Goal: Transaction & Acquisition: Purchase product/service

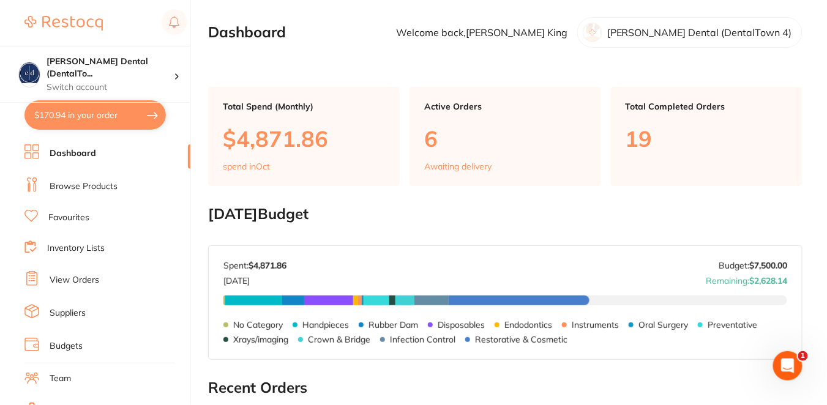
click at [84, 277] on link "View Orders" at bounding box center [75, 280] width 50 height 12
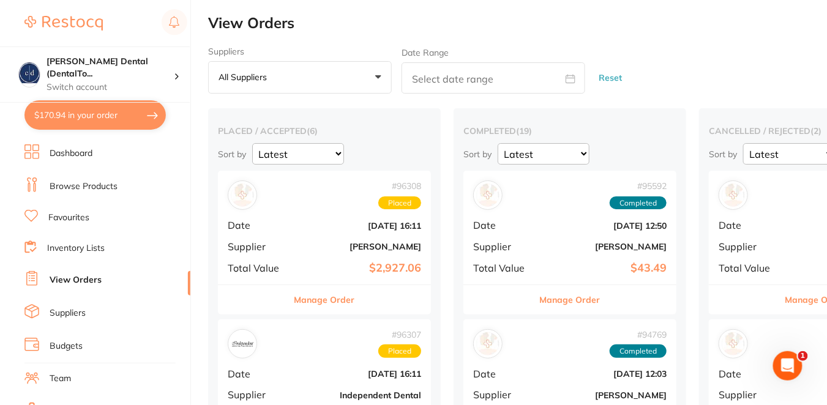
click at [311, 306] on button "Manage Order" at bounding box center [324, 299] width 61 height 29
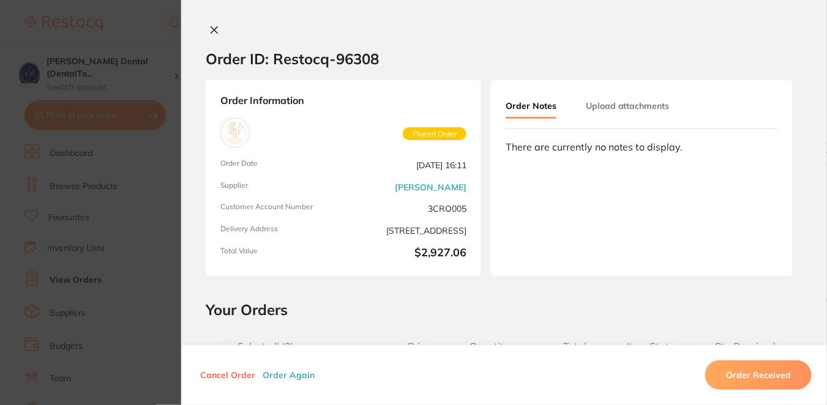
click at [496, 306] on h2 "Your Orders" at bounding box center [504, 310] width 597 height 18
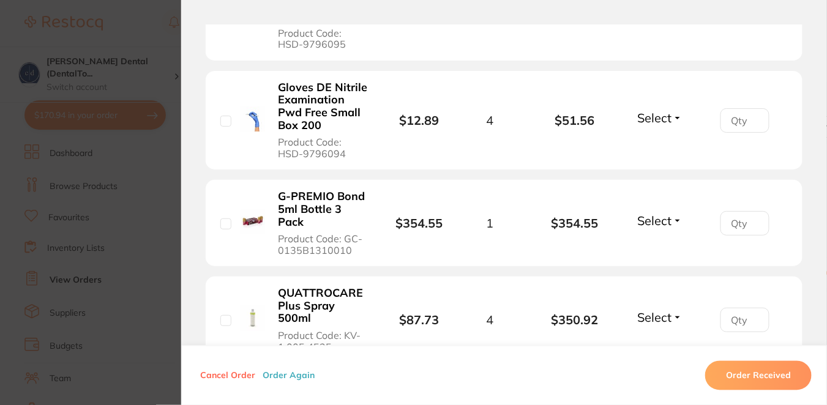
scroll to position [1595, 0]
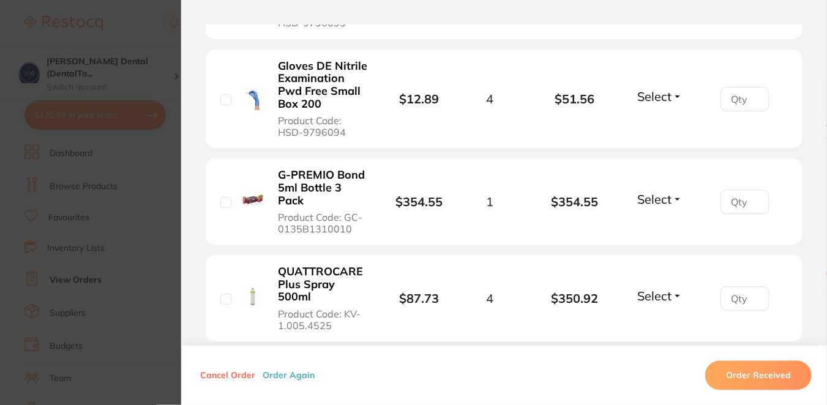
click at [91, 111] on section "Order ID: Restocq- 96308 Order Information Placed Order Order Date Oct 9 2025, …" at bounding box center [413, 202] width 827 height 405
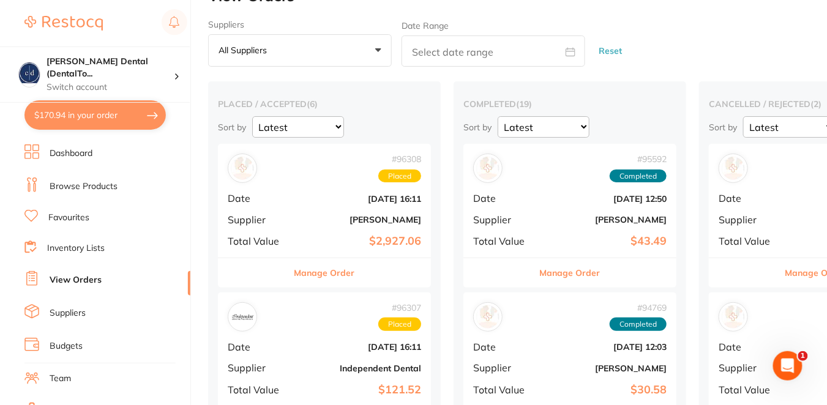
click at [91, 111] on button "$170.94 in your order" at bounding box center [94, 114] width 141 height 29
checkbox input "true"
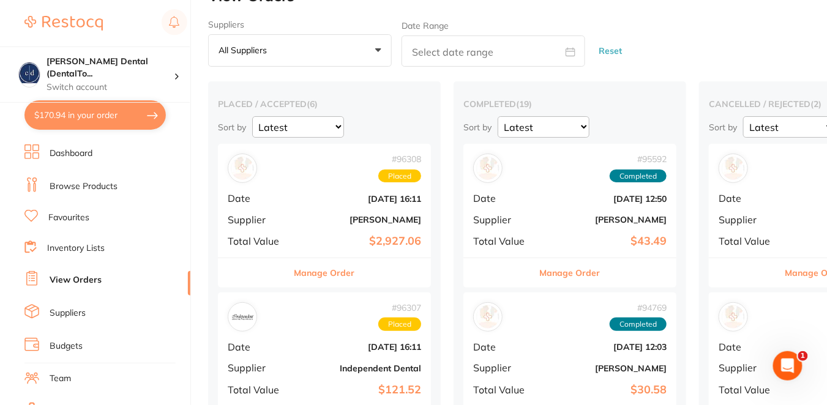
checkbox input "true"
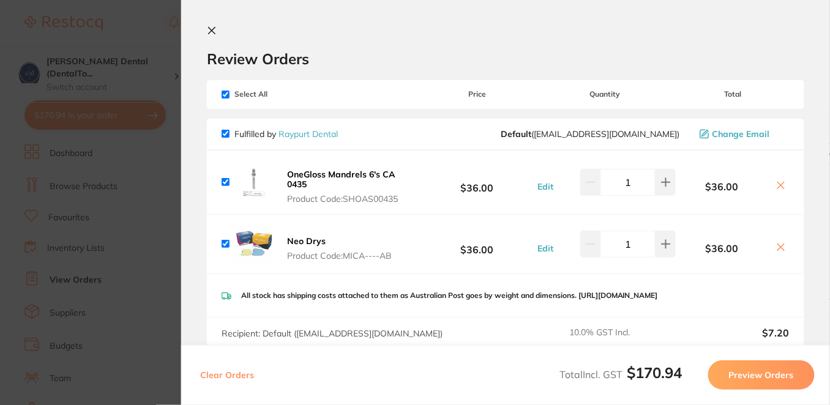
click at [459, 48] on div "Review Orders" at bounding box center [505, 47] width 597 height 42
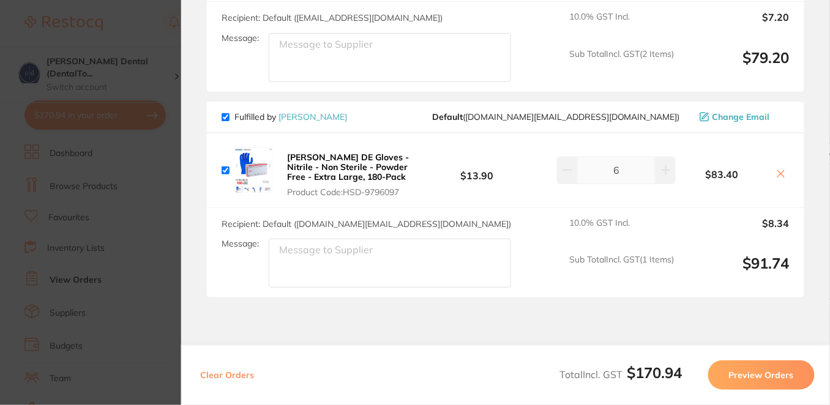
scroll to position [326, 0]
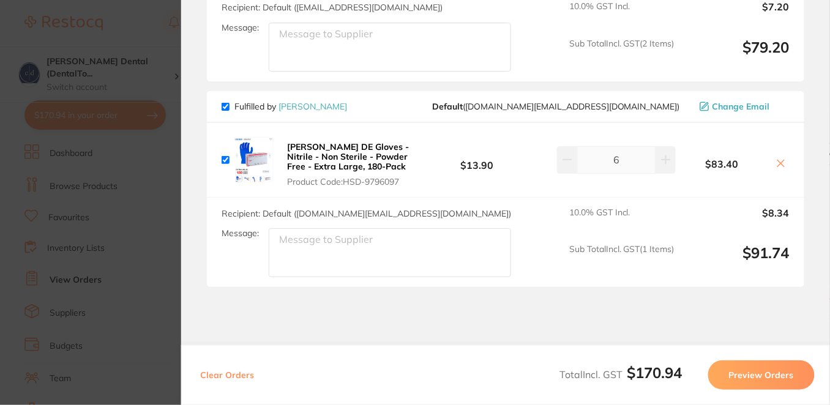
drag, startPoint x: 411, startPoint y: 189, endPoint x: 300, endPoint y: 151, distance: 117.7
click at [300, 151] on button "Henry Schein DE Gloves - Nitrile - Non Sterile - Powder Free - Extra Large, 180…" at bounding box center [351, 163] width 137 height 45
click at [290, 152] on b "Henry Schein DE Gloves - Nitrile - Non Sterile - Powder Free - Extra Large, 180…" at bounding box center [348, 156] width 122 height 31
click at [348, 171] on b "Henry Schein DE Gloves - Nitrile - Non Sterile - Powder Free - Extra Large, 180…" at bounding box center [348, 156] width 122 height 31
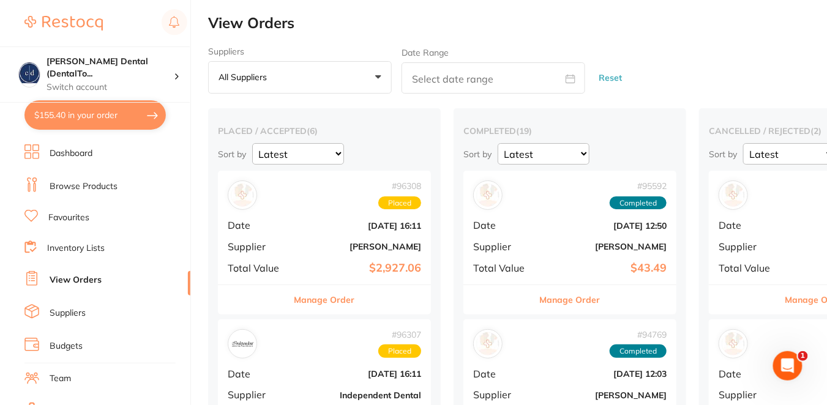
click at [119, 110] on button "$155.40 in your order" at bounding box center [94, 114] width 141 height 29
checkbox input "true"
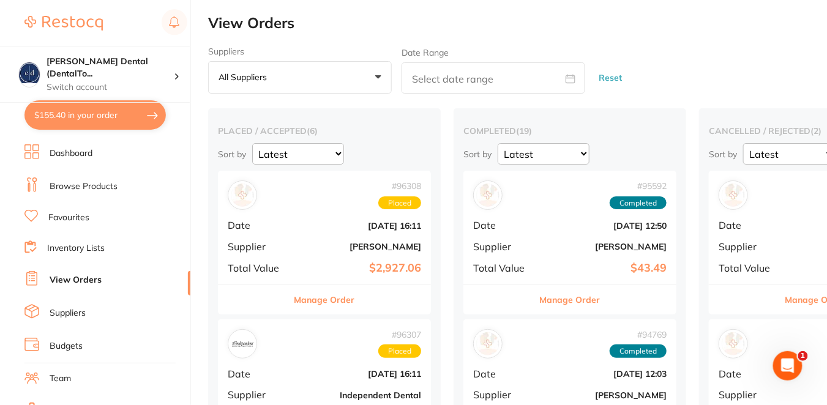
checkbox input "true"
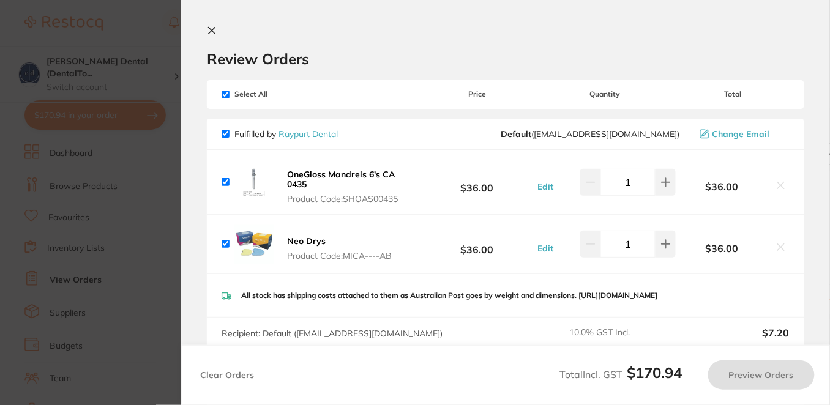
click at [474, 37] on div "Review Orders" at bounding box center [505, 47] width 597 height 42
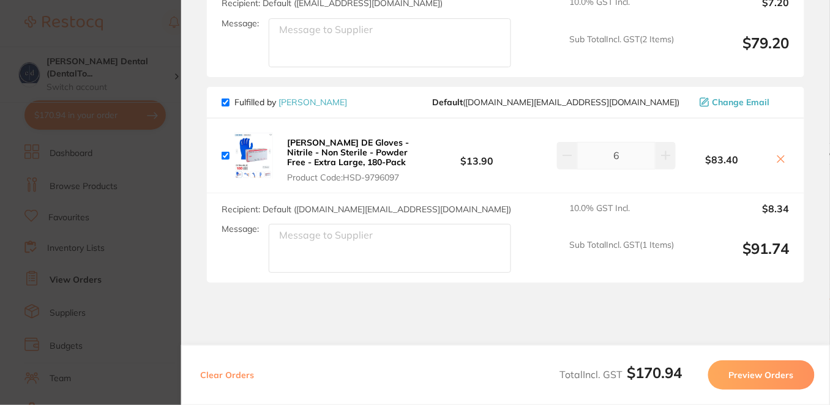
scroll to position [334, 0]
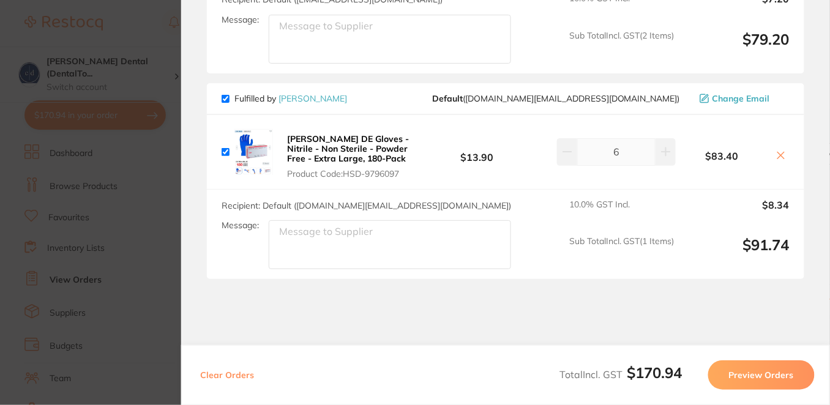
click at [378, 159] on b "Henry Schein DE Gloves - Nitrile - Non Sterile - Powder Free - Extra Large, 180…" at bounding box center [348, 148] width 122 height 31
click at [143, 36] on section "Update RRP Set your pre negotiated price for this item. Item Agreed RRP (excl. …" at bounding box center [415, 202] width 830 height 405
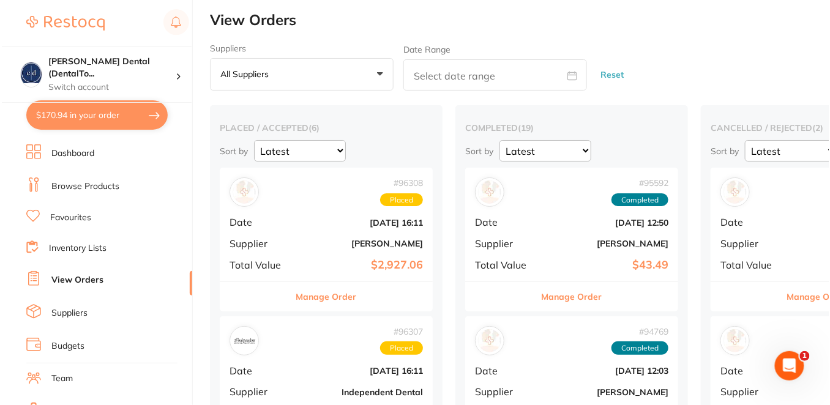
scroll to position [0, 0]
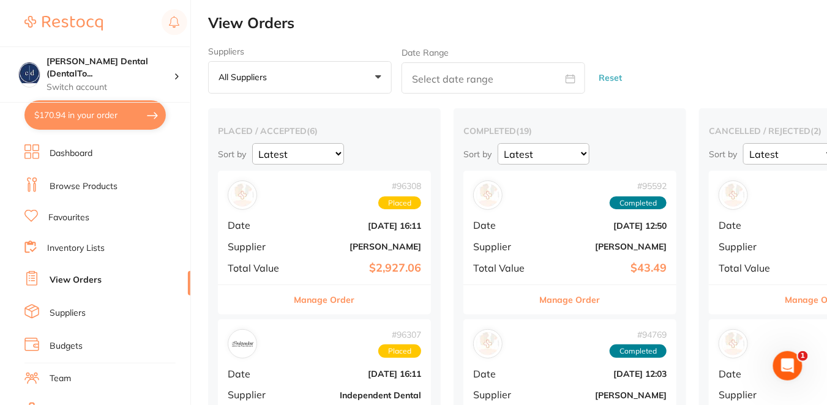
click at [91, 188] on link "Browse Products" at bounding box center [84, 187] width 68 height 12
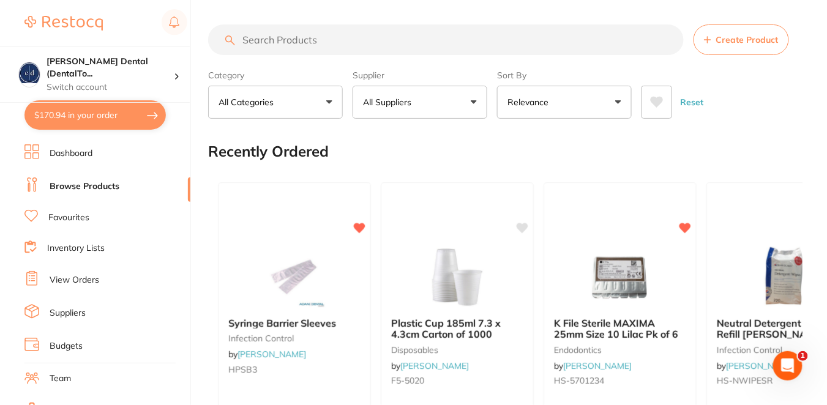
click at [298, 41] on input "search" at bounding box center [446, 39] width 476 height 31
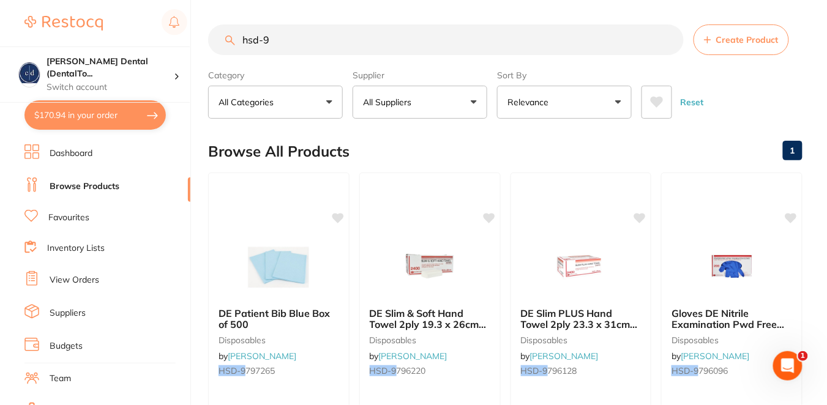
click at [500, 147] on div "Browse All Products 1" at bounding box center [505, 151] width 594 height 41
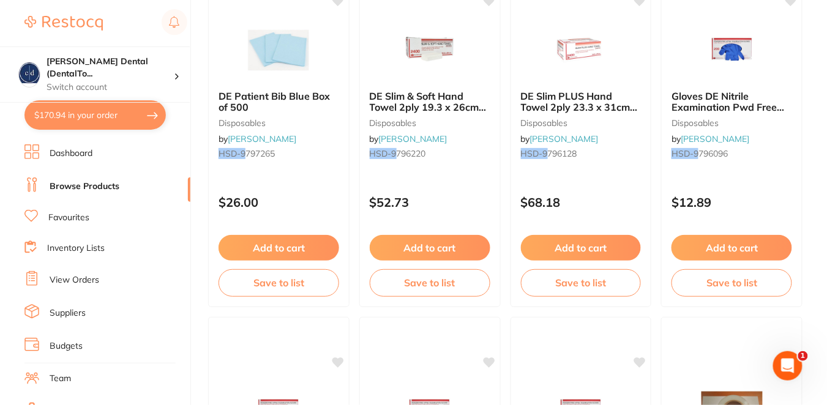
scroll to position [190, 0]
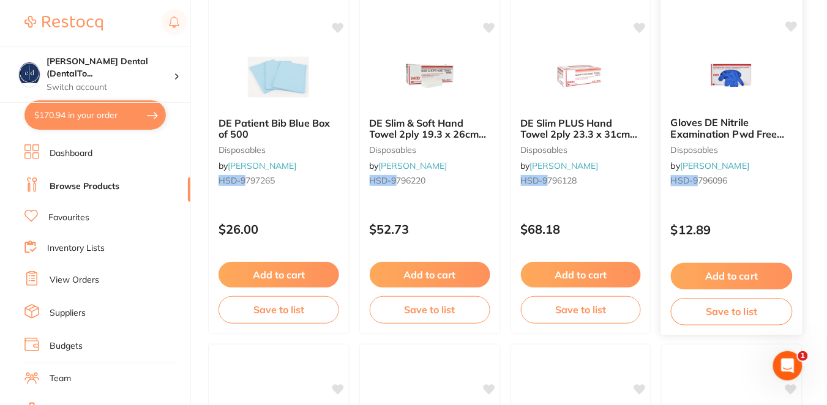
click at [778, 206] on div "Gloves DE Nitrile Examination Pwd Free Large Box 200 disposables by Henry Schei…" at bounding box center [732, 158] width 143 height 356
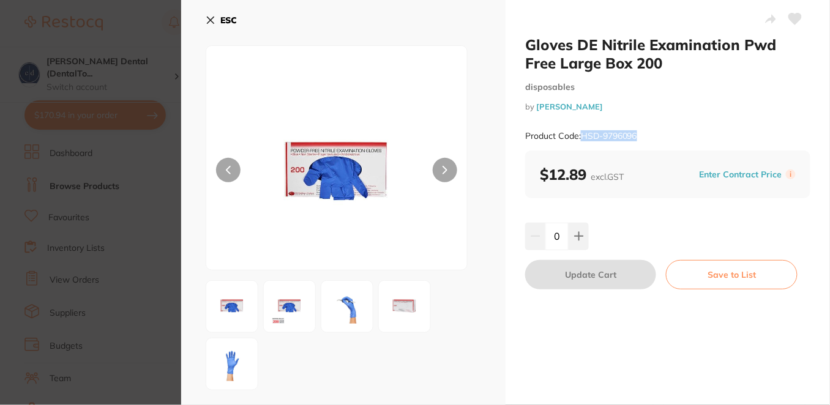
drag, startPoint x: 593, startPoint y: 132, endPoint x: 581, endPoint y: 132, distance: 12.2
click at [581, 132] on div "Product Code: HSD-9796096" at bounding box center [667, 136] width 285 height 30
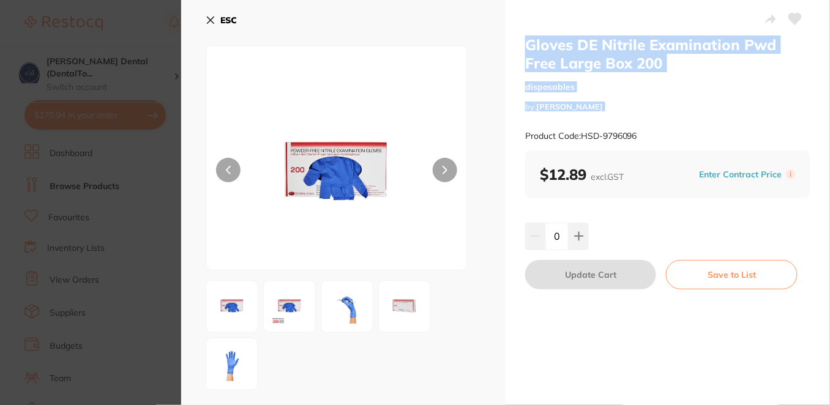
drag, startPoint x: 661, startPoint y: 130, endPoint x: 516, endPoint y: 45, distance: 167.7
click at [516, 45] on div "Gloves DE Nitrile Examination Pwd Free Large Box 200 disposables by Henry Schei…" at bounding box center [668, 270] width 324 height 540
copy div "Gloves DE Nitrile Examination Pwd Free Large Box 200 disposables by Henry Schei…"
click at [114, 29] on section "Gloves DE Nitrile Examination Pwd Free Large Box 200 disposables by Henry Schei…" at bounding box center [415, 202] width 830 height 405
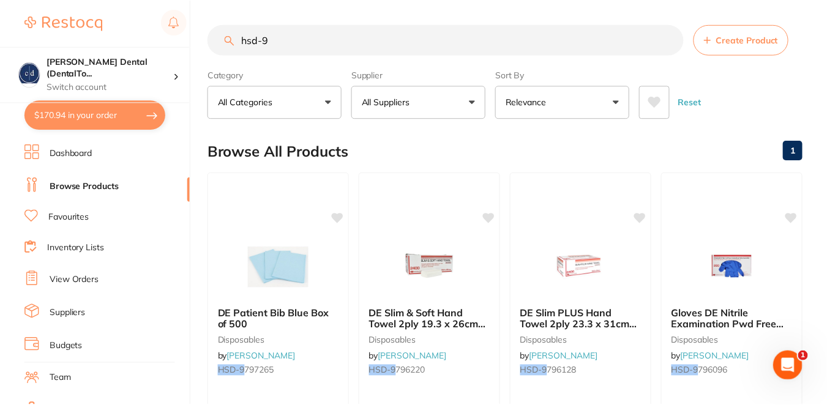
scroll to position [190, 0]
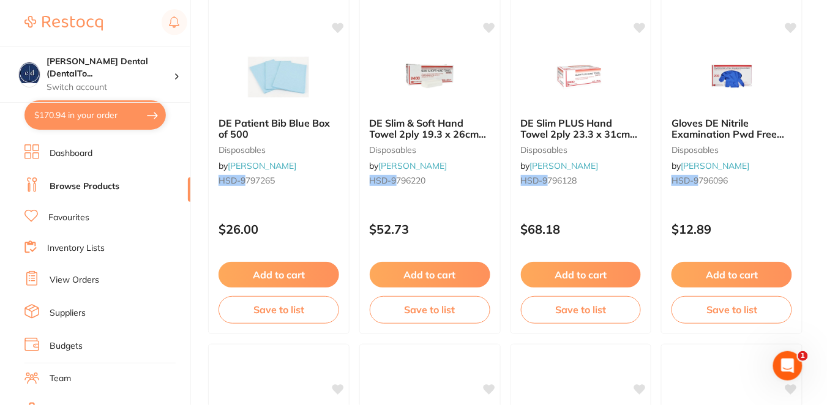
click at [99, 119] on button "$170.94 in your order" at bounding box center [94, 114] width 141 height 29
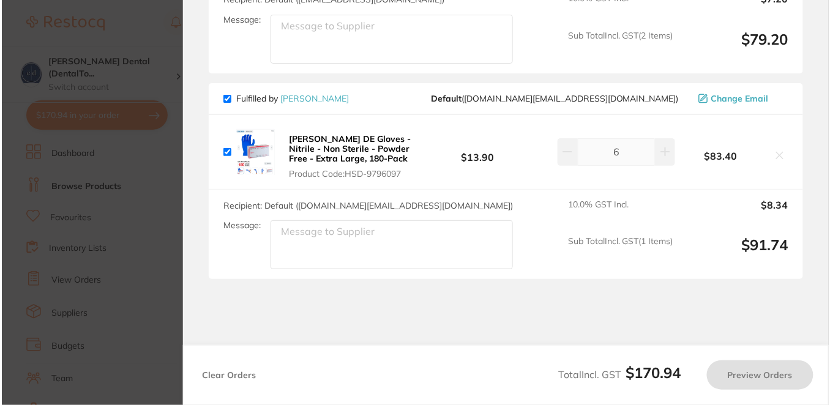
scroll to position [0, 0]
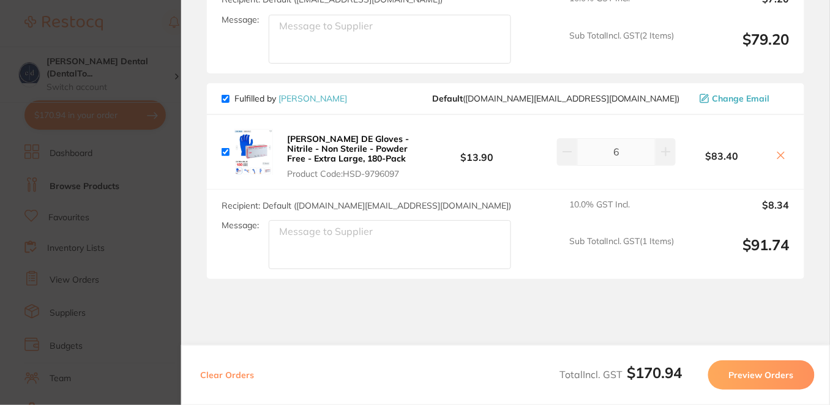
click at [158, 15] on section "Update RRP Set your pre negotiated price for this item. Item Agreed RRP (excl. …" at bounding box center [415, 202] width 830 height 405
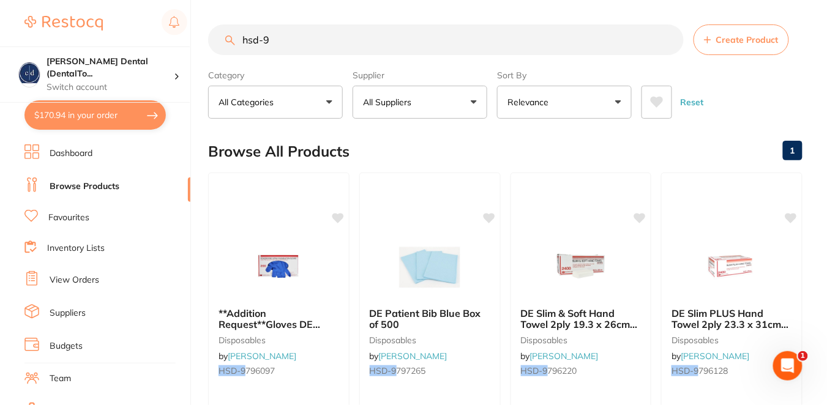
drag, startPoint x: 285, startPoint y: 43, endPoint x: 189, endPoint y: 22, distance: 98.5
click at [189, 22] on div "$170.94 Crotty Dental (DentalTo... Switch account Crotty Dental (DentalTown 4) …" at bounding box center [413, 202] width 827 height 405
paste input "HSD-9796097"
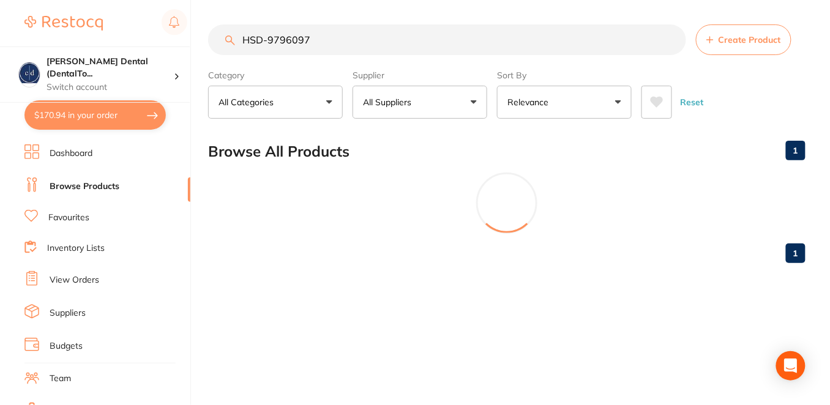
type input "HSD-9796097"
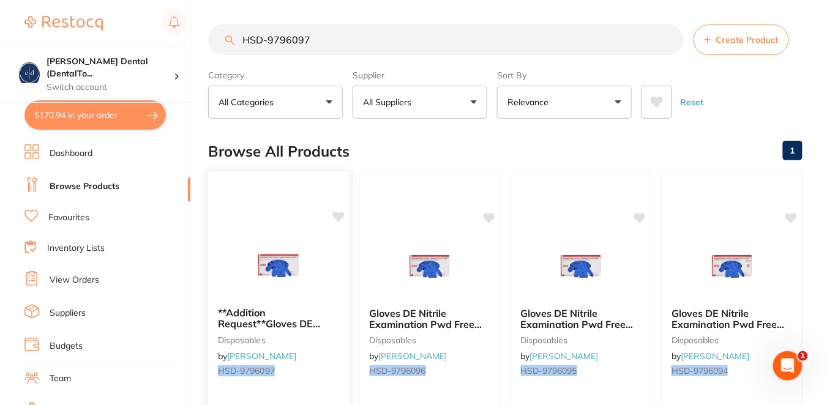
click at [339, 217] on icon at bounding box center [338, 217] width 12 height 10
click at [333, 270] on div at bounding box center [278, 267] width 141 height 62
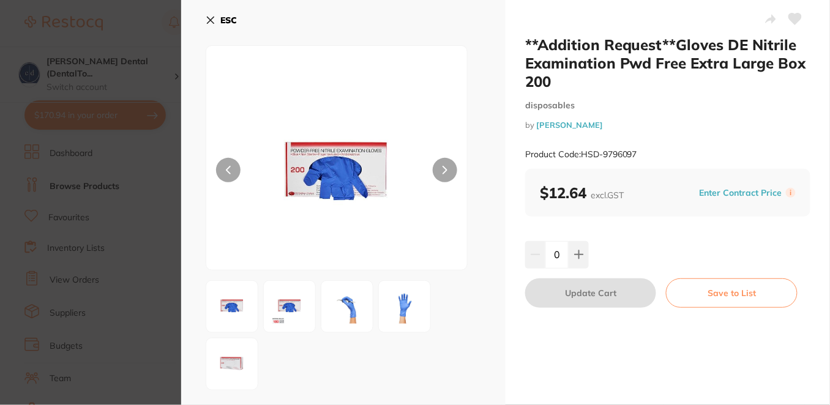
click at [792, 19] on icon at bounding box center [795, 18] width 13 height 11
click at [149, 19] on section "**Addition Request**Gloves DE Nitrile Examination Pwd Free Extra Large Box 200 …" at bounding box center [415, 202] width 830 height 405
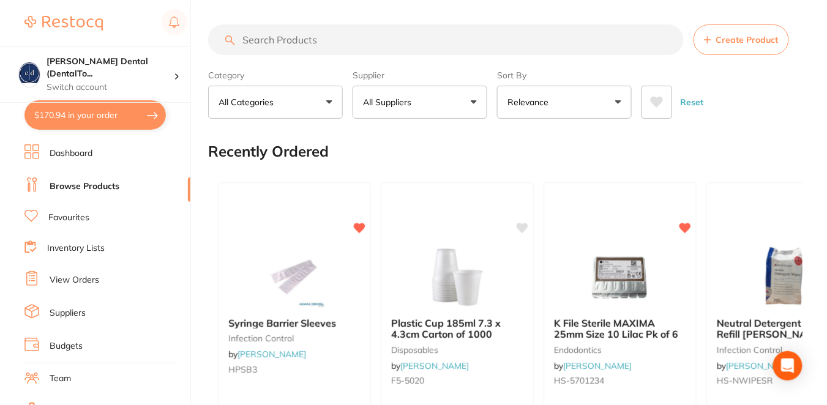
click at [298, 38] on input "search" at bounding box center [446, 39] width 476 height 31
paste input "HSD-9796097"
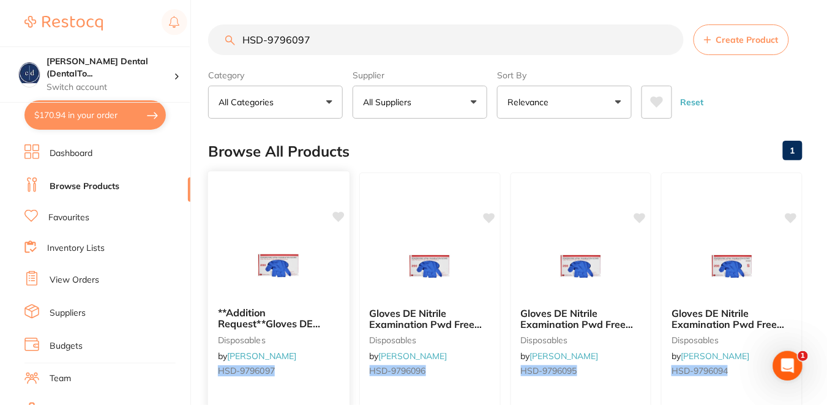
type input "HSD-9796097"
click at [338, 215] on icon at bounding box center [338, 217] width 12 height 10
click at [326, 316] on b "**Addition Request**Gloves DE Nitrile Examination Pwd Free Extra Large Box 180" at bounding box center [279, 318] width 122 height 23
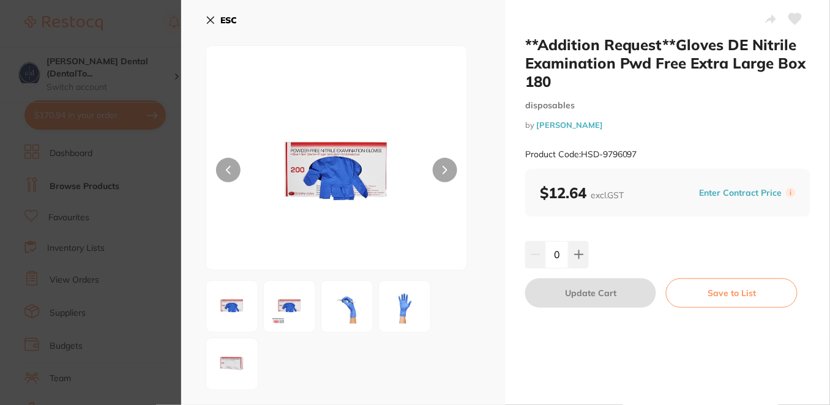
click at [212, 15] on icon at bounding box center [211, 20] width 10 height 10
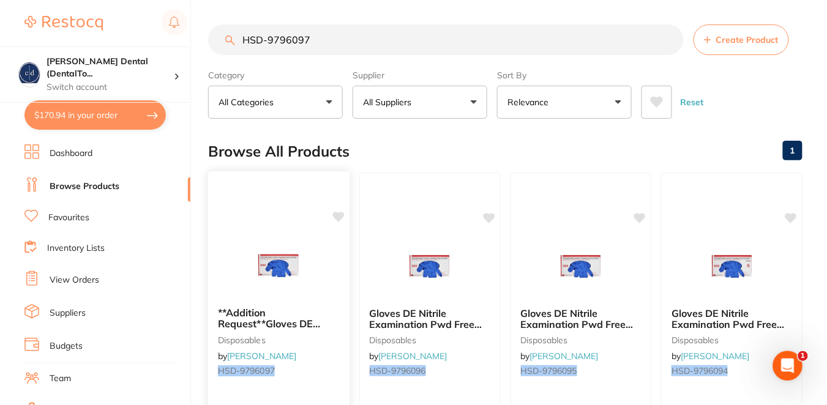
click at [340, 219] on icon at bounding box center [338, 217] width 12 height 10
click at [54, 112] on button "$170.94 in your order" at bounding box center [94, 114] width 141 height 29
checkbox input "true"
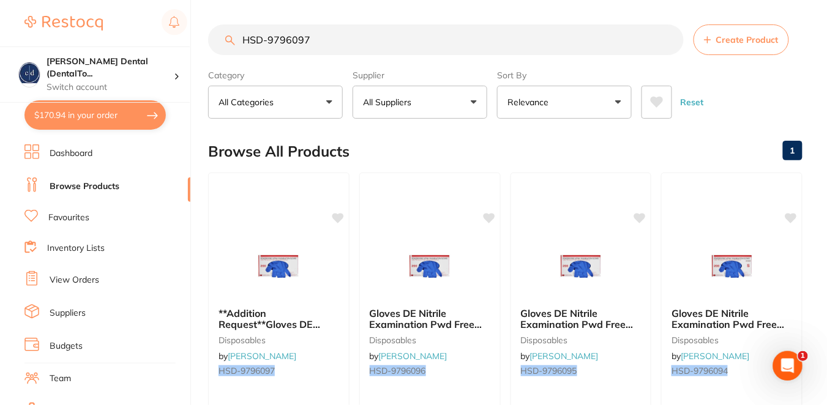
checkbox input "true"
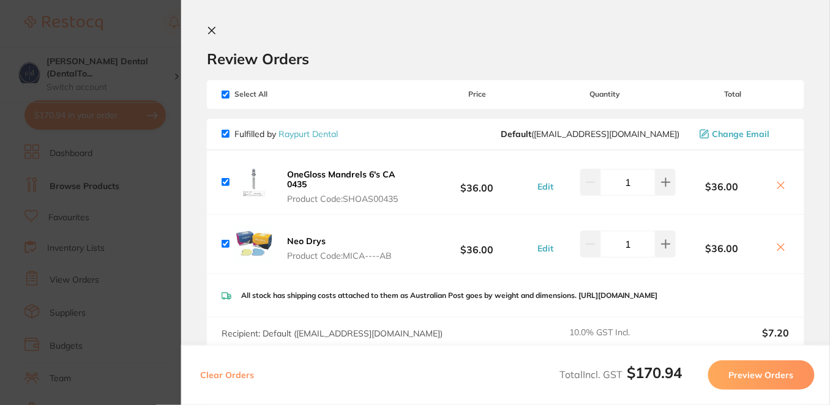
drag, startPoint x: 307, startPoint y: 176, endPoint x: 347, endPoint y: 204, distance: 49.6
click at [347, 204] on div "OneGloss Mandrels 6's CA 0435 Product Code: SHOAS00435 $36.00 Edit 1 $36.00" at bounding box center [505, 183] width 597 height 64
drag, startPoint x: 416, startPoint y: 198, endPoint x: 282, endPoint y: 187, distance: 134.5
click at [282, 187] on div "OneGloss Mandrels 6's CA 0435 Product Code: SHOAS00435" at bounding box center [321, 182] width 199 height 44
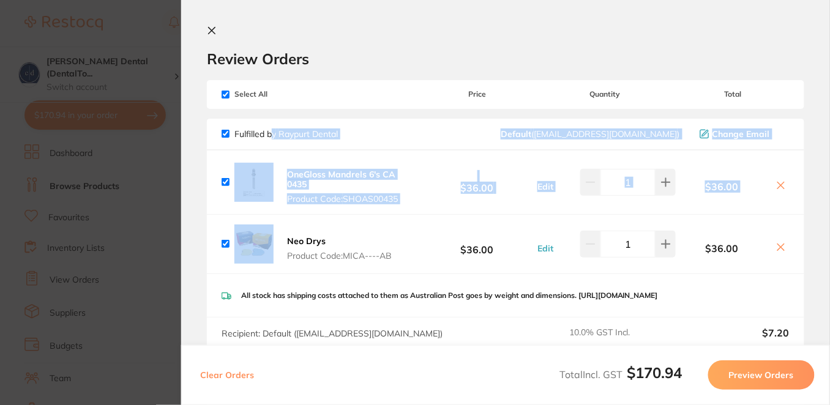
drag, startPoint x: 271, startPoint y: 133, endPoint x: 379, endPoint y: 220, distance: 138.4
click at [379, 220] on div "Fulfilled by Raypurt Dental Default ( orders@raypurtdental.com.au ) Change Emai…" at bounding box center [505, 264] width 597 height 290
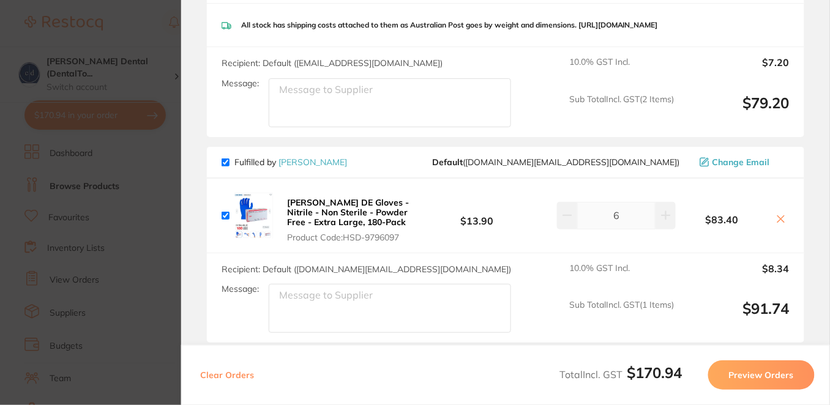
scroll to position [322, 0]
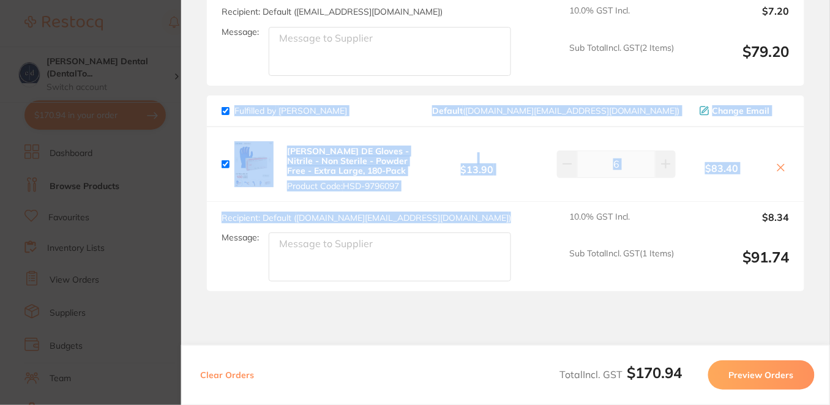
drag, startPoint x: 215, startPoint y: 103, endPoint x: 449, endPoint y: 236, distance: 269.5
click at [449, 236] on div "Fulfilled by Henry Schein Halas Default ( customer.care@henryschein.com.au ) Ch…" at bounding box center [505, 193] width 597 height 196
click at [411, 191] on span "Product Code: HSD-9796097" at bounding box center [352, 186] width 130 height 10
copy div "Fulfilled by Henry Schein Halas Default ( customer.care@henryschein.com.au ) Ch…"
click at [822, 256] on section "Review Orders Your orders are being processed and we will notify you once we ha…" at bounding box center [505, 202] width 649 height 405
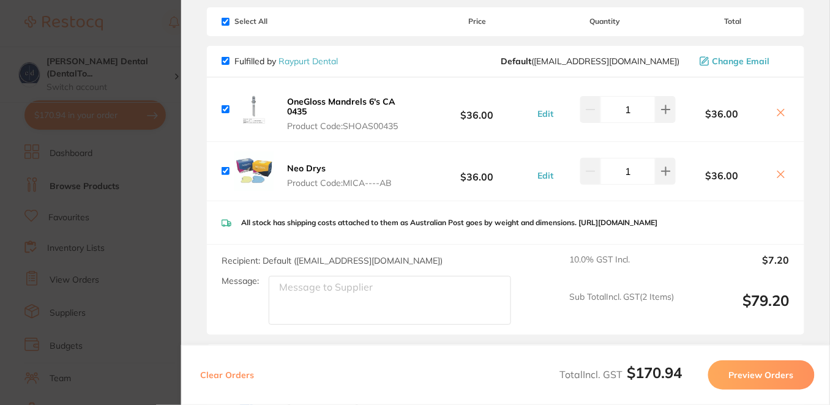
scroll to position [0, 0]
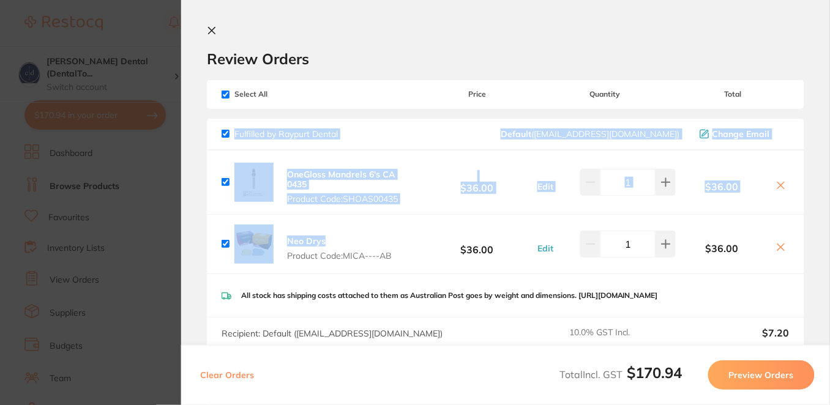
drag, startPoint x: 227, startPoint y: 129, endPoint x: 382, endPoint y: 244, distance: 193.8
click at [382, 244] on div "Fulfilled by Raypurt Dental Default ( orders@raypurtdental.com.au ) Change Emai…" at bounding box center [505, 264] width 597 height 290
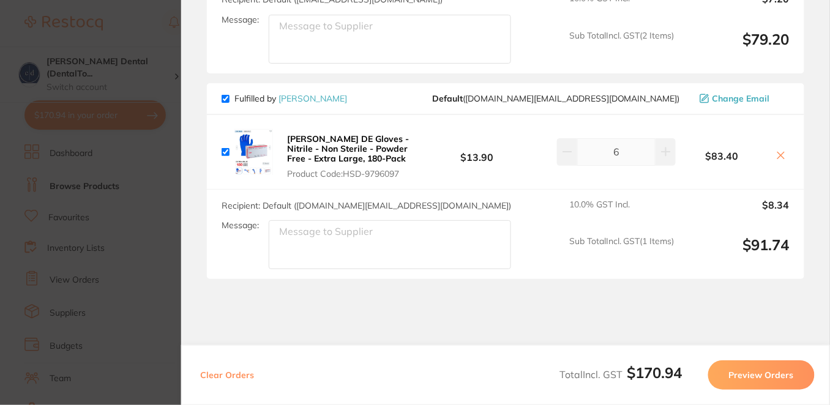
scroll to position [334, 0]
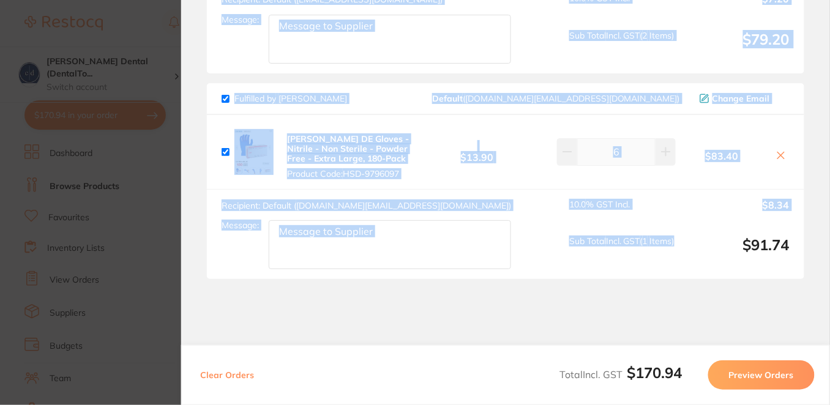
drag, startPoint x: 238, startPoint y: 83, endPoint x: 618, endPoint y: 268, distance: 423.0
click at [618, 268] on section "Update RRP Set your pre negotiated price for this item. Item Agreed RRP (excl. …" at bounding box center [415, 202] width 830 height 405
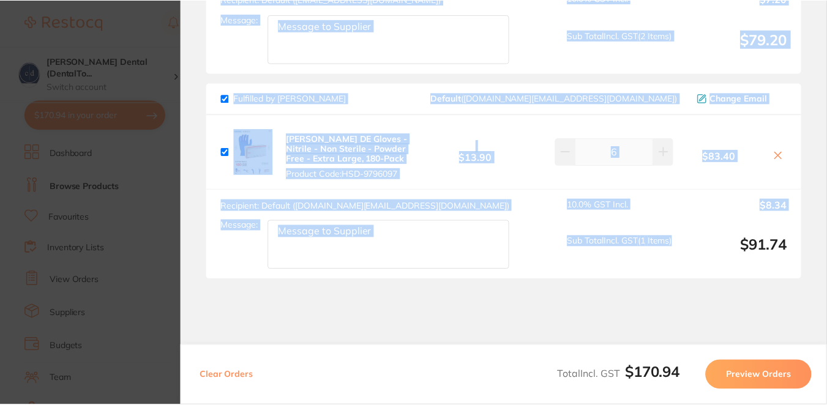
scroll to position [0, 0]
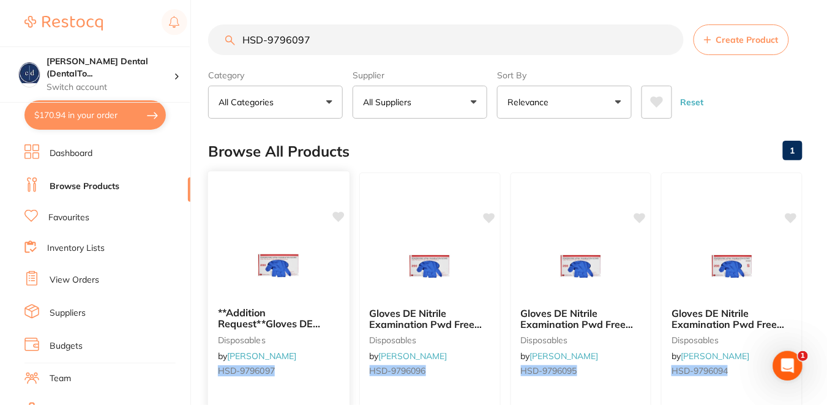
click at [337, 214] on icon at bounding box center [338, 217] width 12 height 10
click at [321, 295] on div at bounding box center [278, 267] width 141 height 62
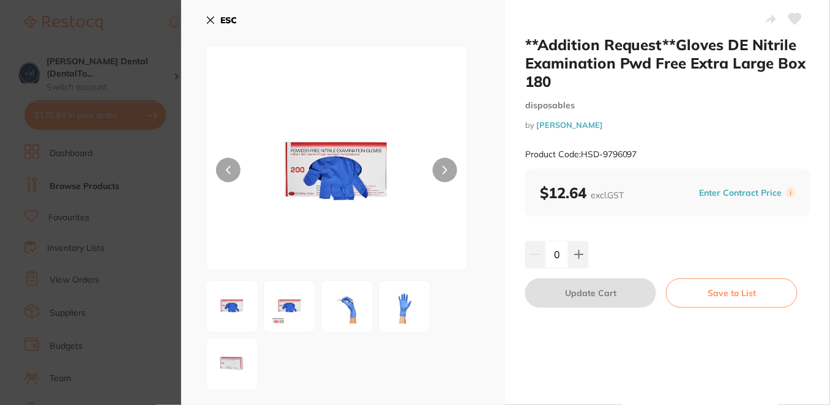
click at [83, 113] on section "**Addition Request**Gloves DE Nitrile Examination Pwd Free Extra Large Box 180 …" at bounding box center [415, 202] width 830 height 405
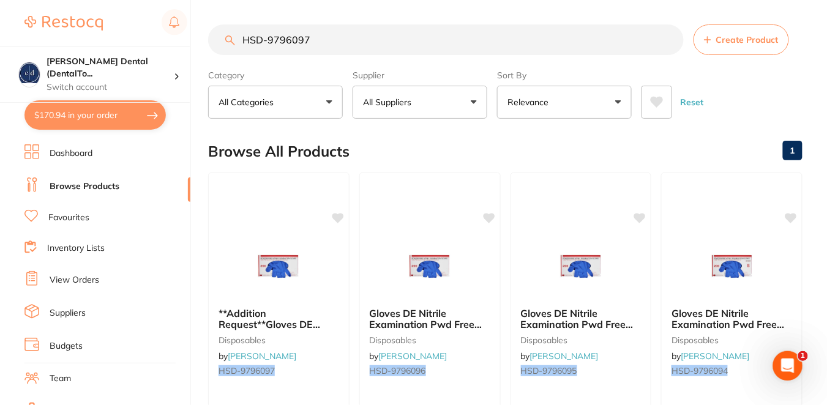
click at [114, 116] on button "$170.94 in your order" at bounding box center [94, 114] width 141 height 29
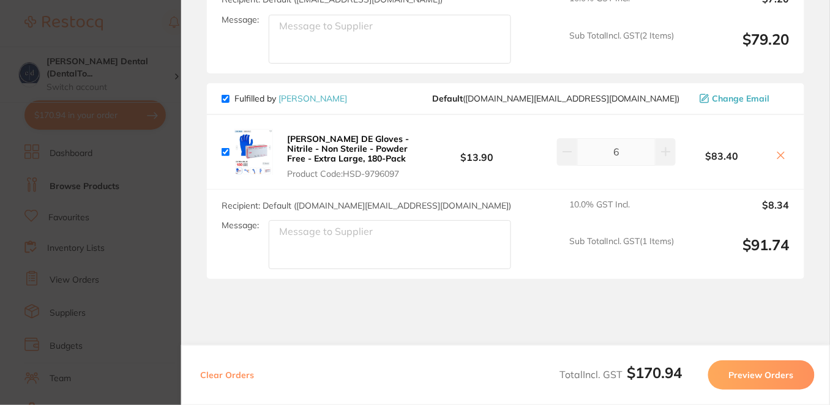
click at [127, 40] on section "Update RRP Set your pre negotiated price for this item. Item Agreed RRP (excl. …" at bounding box center [415, 202] width 830 height 405
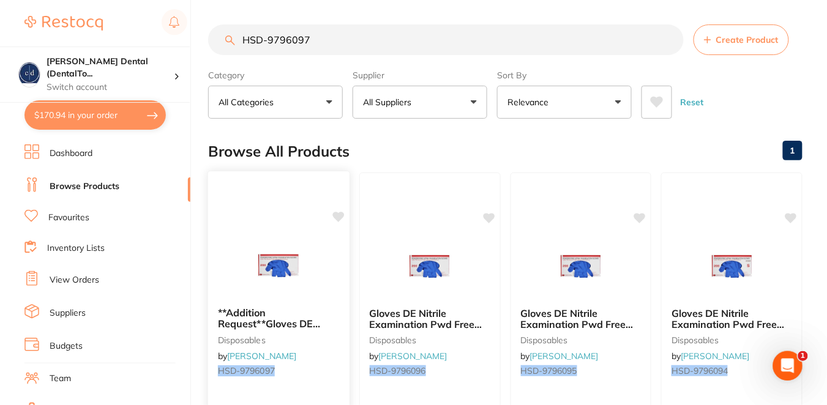
click at [326, 295] on div at bounding box center [278, 267] width 141 height 62
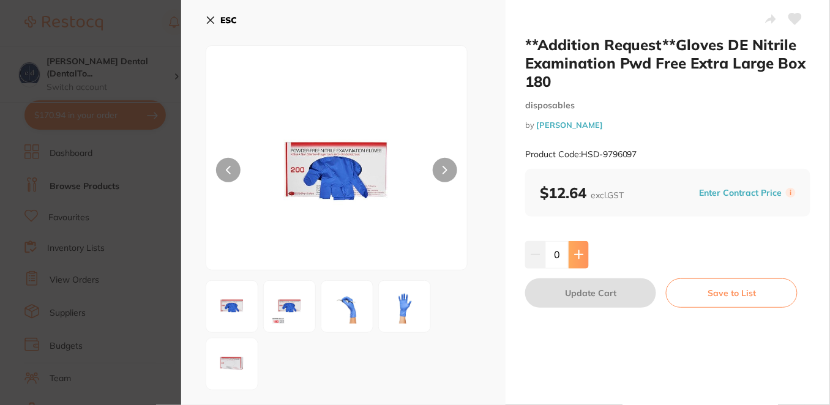
click at [575, 256] on icon at bounding box center [579, 255] width 10 height 10
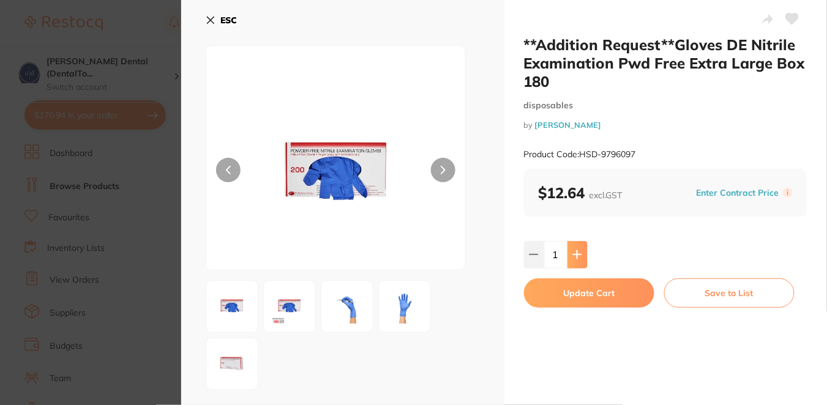
click at [575, 256] on icon at bounding box center [577, 255] width 10 height 10
click at [575, 256] on icon at bounding box center [579, 255] width 10 height 10
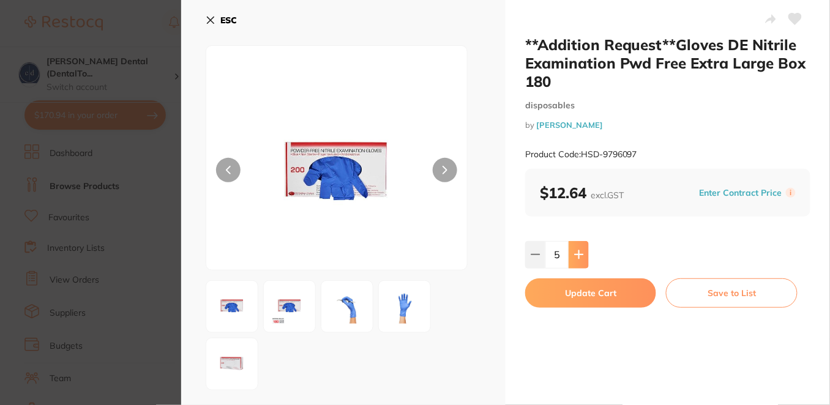
type input "6"
click at [578, 299] on button "Update Cart" at bounding box center [590, 293] width 131 height 29
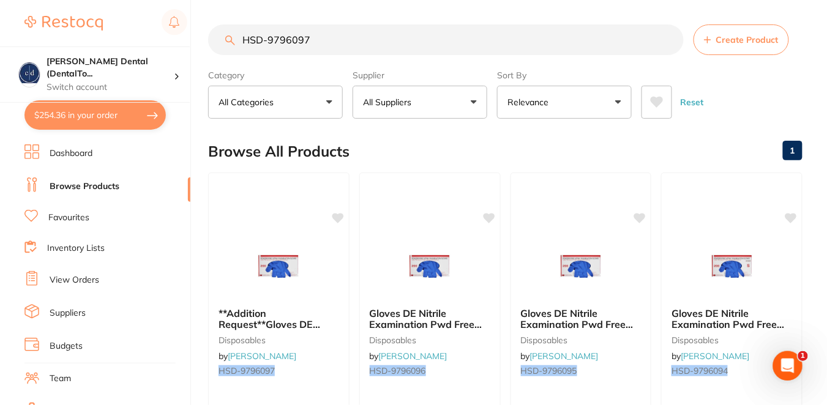
click at [108, 109] on button "$254.36 in your order" at bounding box center [94, 114] width 141 height 29
checkbox input "true"
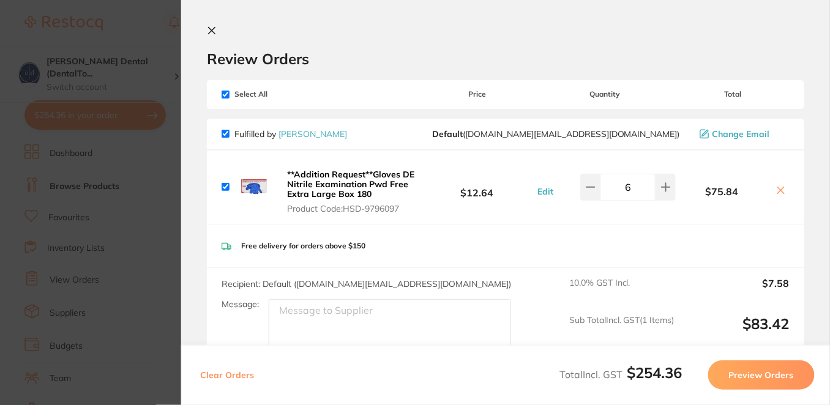
click at [362, 58] on h2 "Review Orders" at bounding box center [505, 59] width 597 height 18
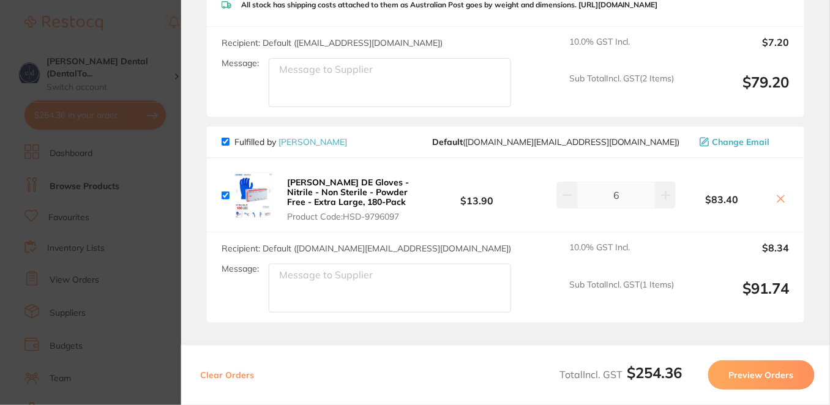
scroll to position [598, 0]
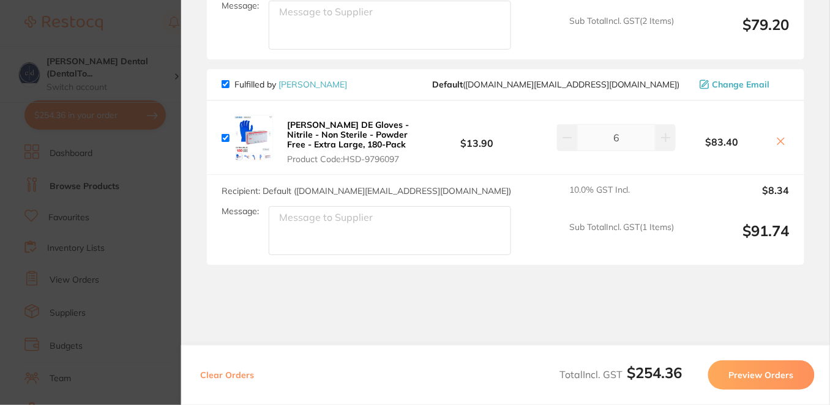
click at [781, 146] on icon at bounding box center [781, 142] width 10 height 10
click at [545, 299] on section "Review Orders Your orders are being processed and we will notify you once we ha…" at bounding box center [505, 202] width 649 height 405
click at [154, 258] on section "Update RRP Set your pre negotiated price for this item. Item Agreed RRP (excl. …" at bounding box center [415, 202] width 830 height 405
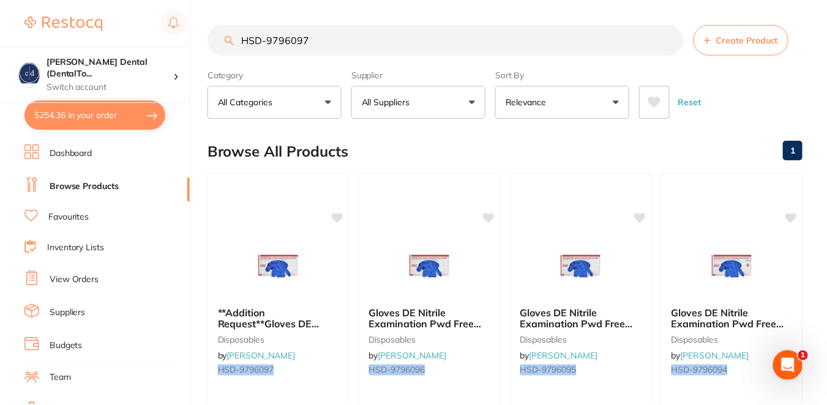
scroll to position [0, 0]
click at [96, 111] on button "$254.36 in your order" at bounding box center [94, 114] width 141 height 29
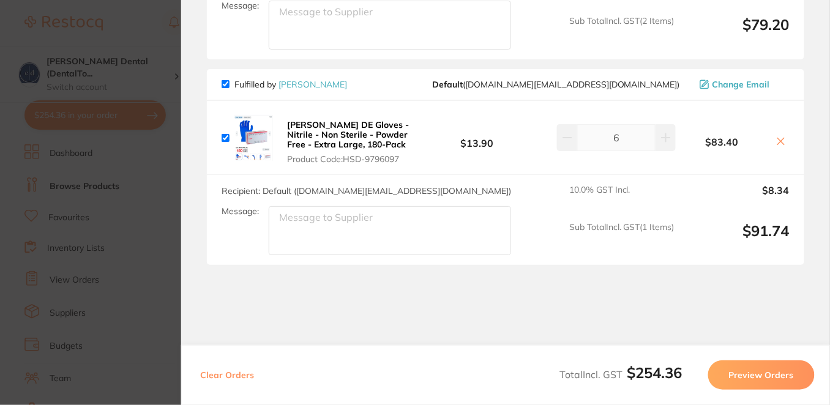
drag, startPoint x: 591, startPoint y: 311, endPoint x: 620, endPoint y: 283, distance: 40.3
click at [597, 305] on section "Review Orders Your orders are being processed and we will notify you once we ha…" at bounding box center [505, 202] width 649 height 405
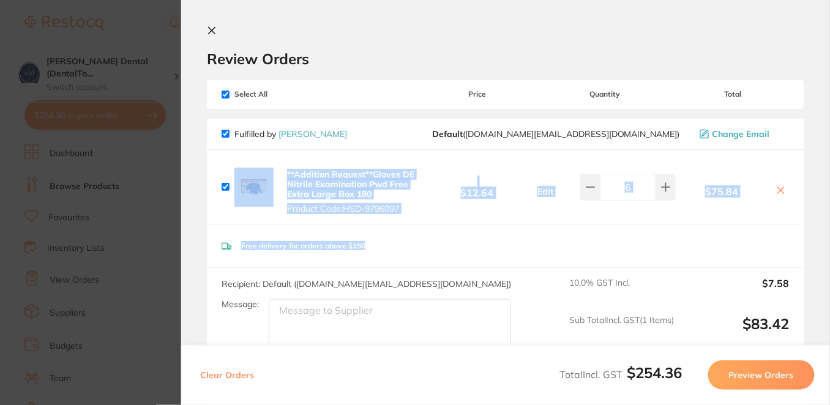
drag, startPoint x: 827, startPoint y: 137, endPoint x: 827, endPoint y: 249, distance: 112.6
click at [827, 249] on section "Review Orders Your orders are being processed and we will notify you once we ha…" at bounding box center [505, 202] width 649 height 405
click at [811, 219] on section "Review Orders Your orders are being processed and we will notify you once we ha…" at bounding box center [505, 202] width 649 height 405
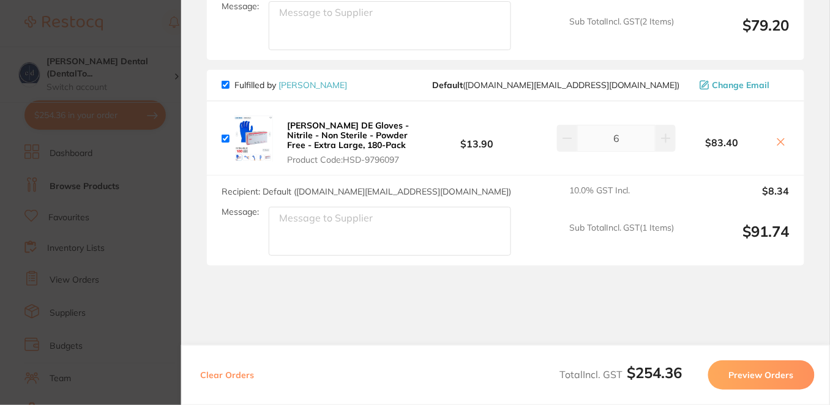
scroll to position [601, 0]
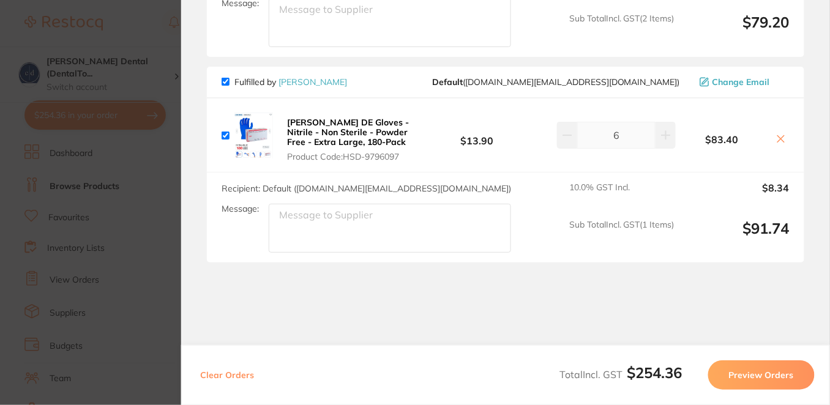
click at [777, 141] on icon at bounding box center [781, 139] width 10 height 10
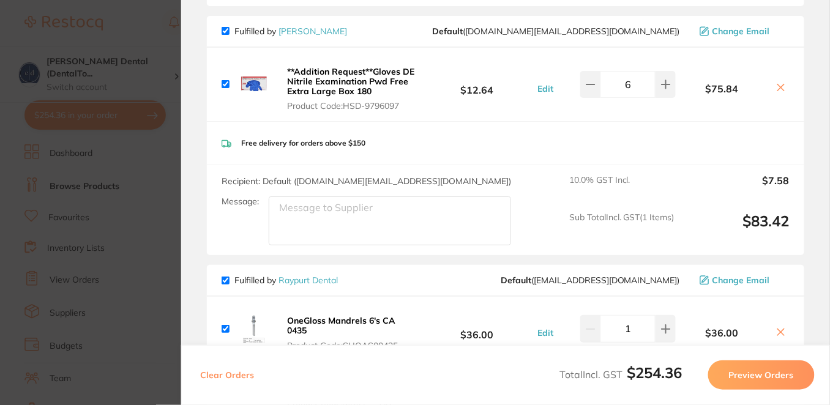
scroll to position [74, 0]
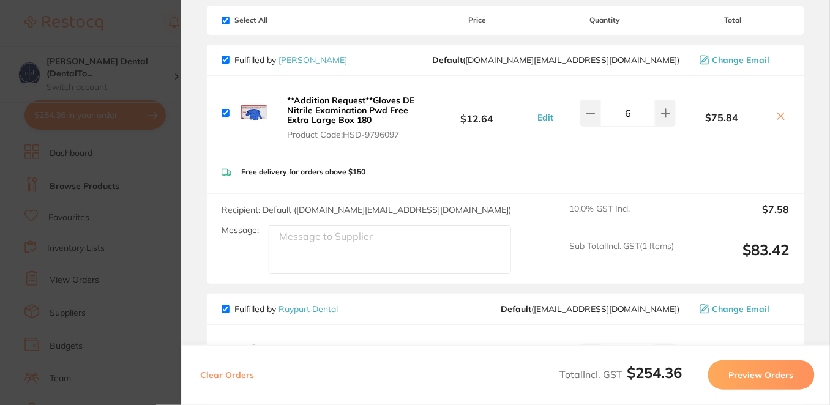
click at [224, 20] on input "checkbox" at bounding box center [226, 21] width 8 height 8
checkbox input "false"
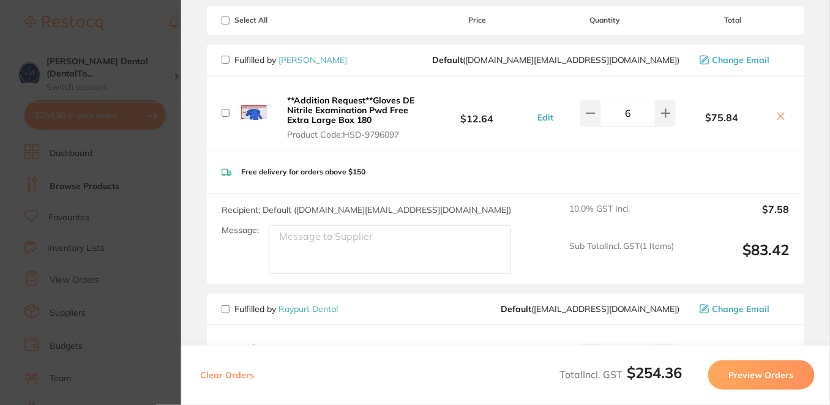
checkbox input "false"
click at [228, 56] on input "checkbox" at bounding box center [226, 60] width 8 height 8
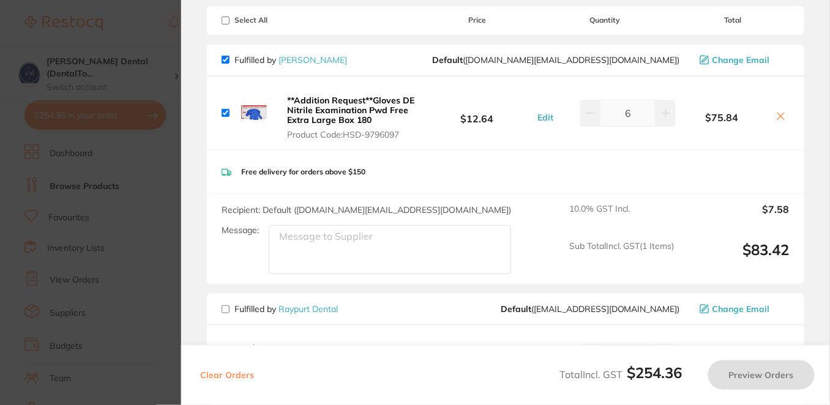
checkbox input "true"
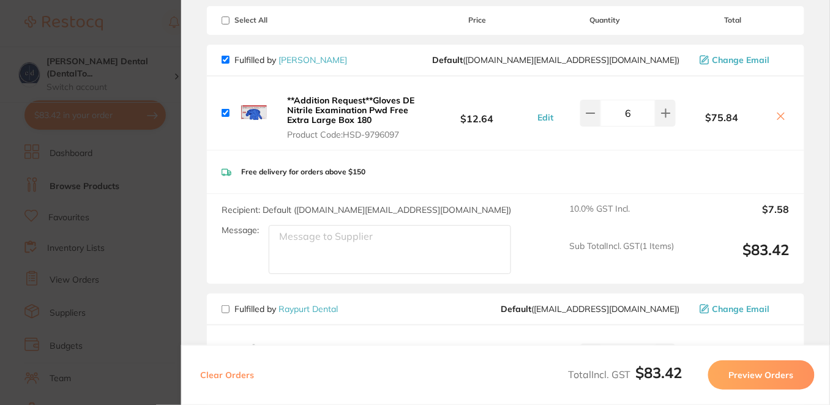
click at [753, 373] on button "Preview Orders" at bounding box center [761, 375] width 107 height 29
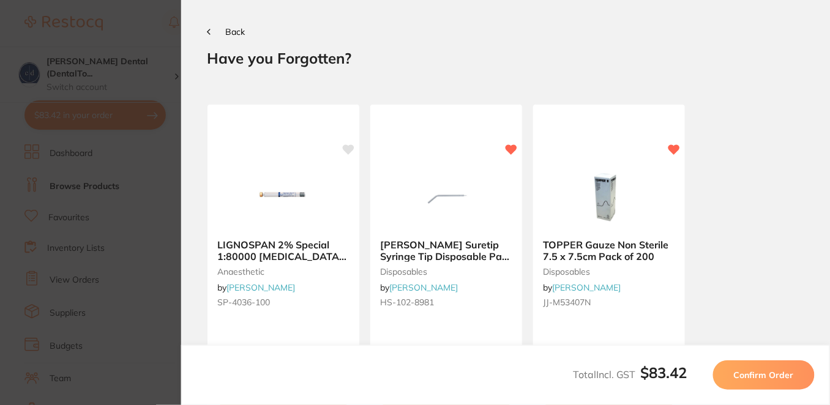
scroll to position [0, 0]
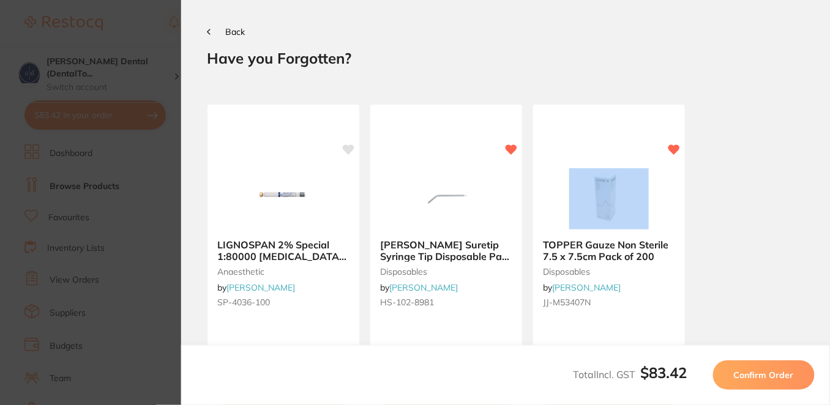
drag, startPoint x: 826, startPoint y: 95, endPoint x: 825, endPoint y: 181, distance: 85.1
click at [825, 181] on section "Back Your orders are being processed and we will notify you once we have placed…" at bounding box center [505, 202] width 649 height 405
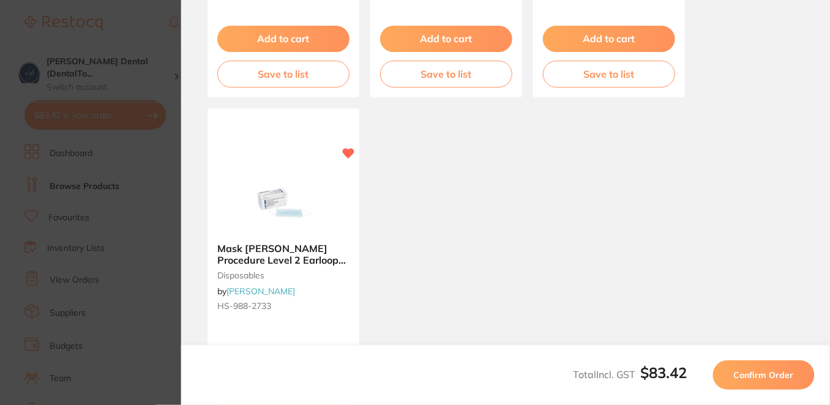
click at [771, 375] on span "Confirm Order" at bounding box center [764, 375] width 60 height 11
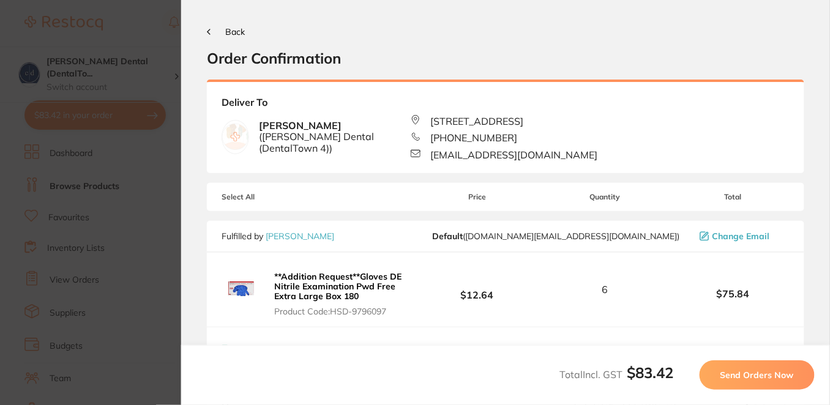
click at [764, 376] on span "Send Orders Now" at bounding box center [757, 375] width 73 height 11
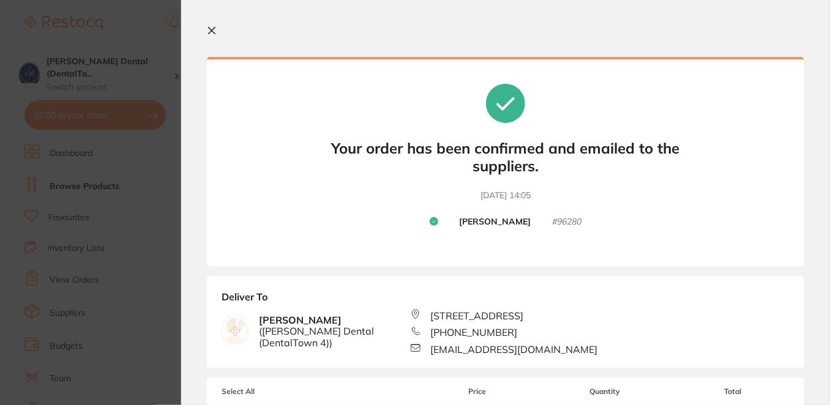
drag, startPoint x: 826, startPoint y: 201, endPoint x: 826, endPoint y: 236, distance: 34.3
click at [826, 236] on section "Your orders are being processed and we will notify you once we have placed the …" at bounding box center [505, 202] width 649 height 405
click at [819, 206] on section "Your orders are being processed and we will notify you once we have placed the …" at bounding box center [505, 202] width 649 height 405
drag, startPoint x: 827, startPoint y: 198, endPoint x: 829, endPoint y: 249, distance: 50.2
click at [829, 249] on section "Your orders are being processed and we will notify you once we have placed the …" at bounding box center [505, 202] width 649 height 405
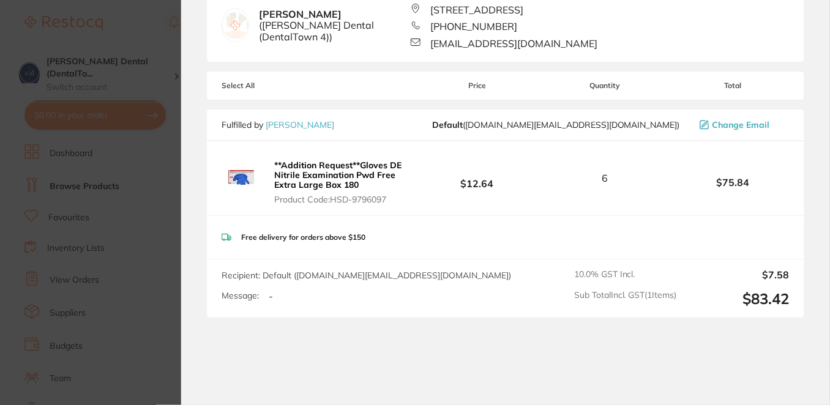
scroll to position [317, 0]
